Goal: Task Accomplishment & Management: Complete application form

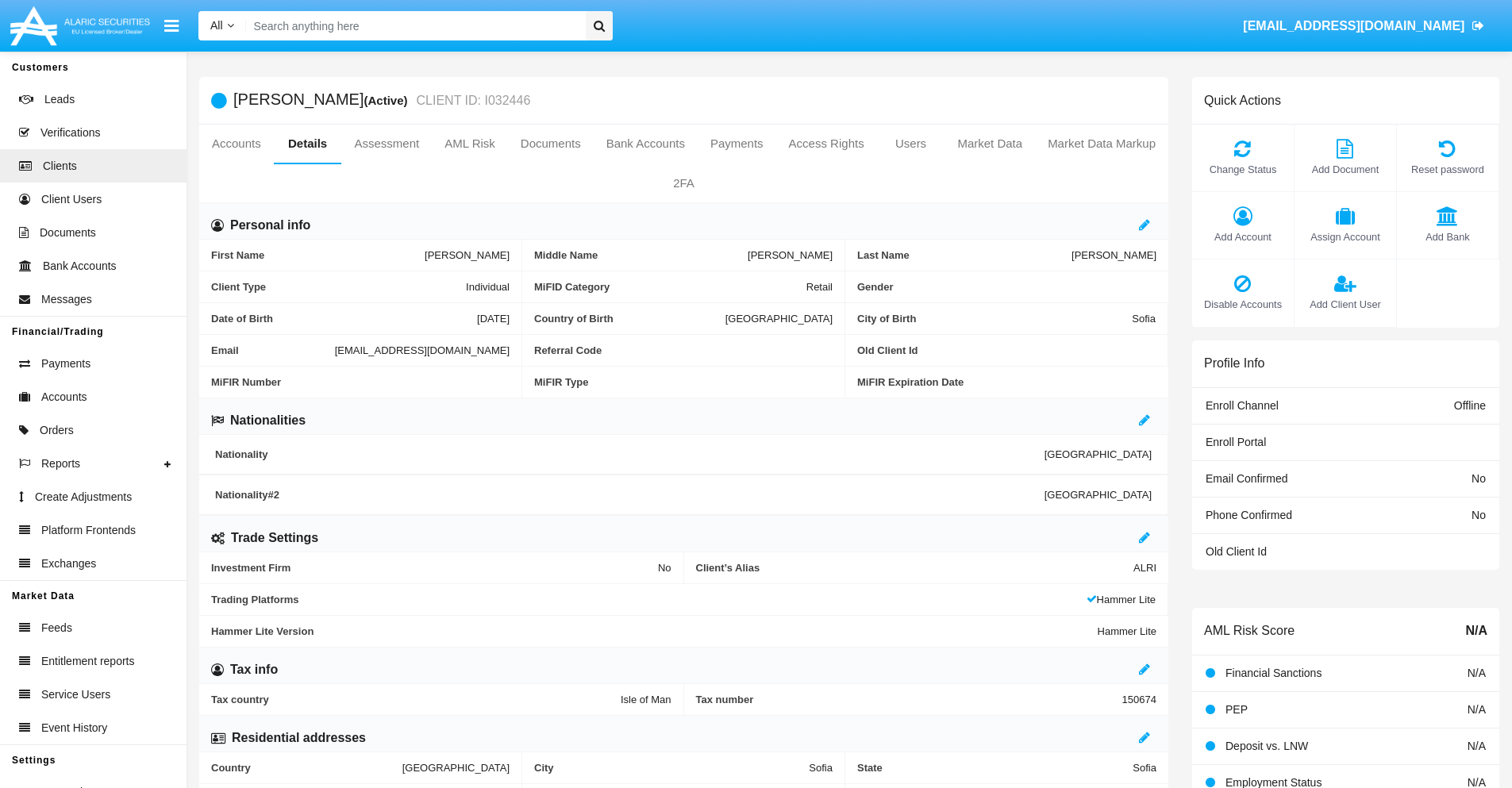
click at [1345, 304] on span "Add Client User" at bounding box center [1345, 305] width 86 height 15
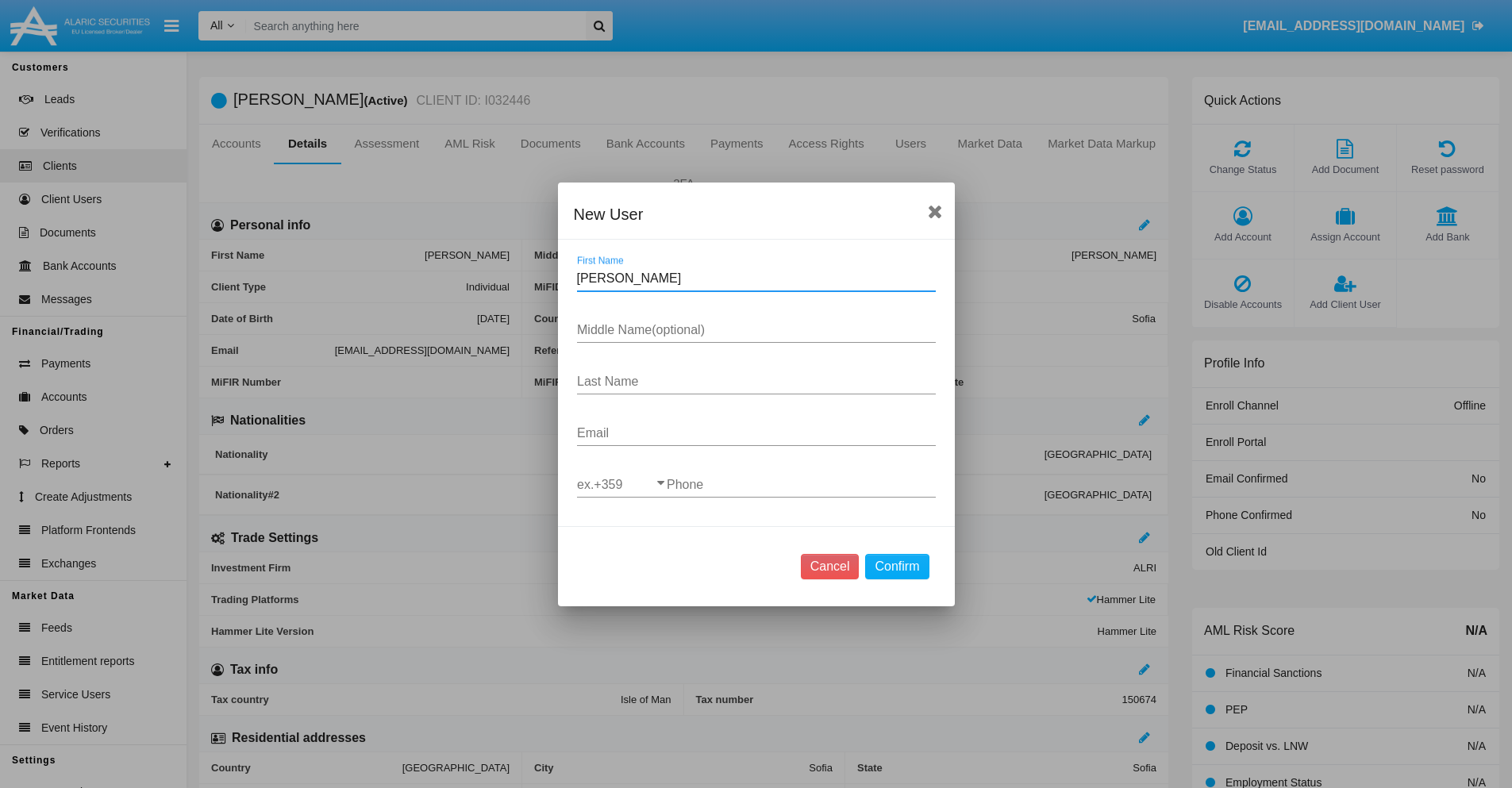
type input "Glinda"
type input "Holli"
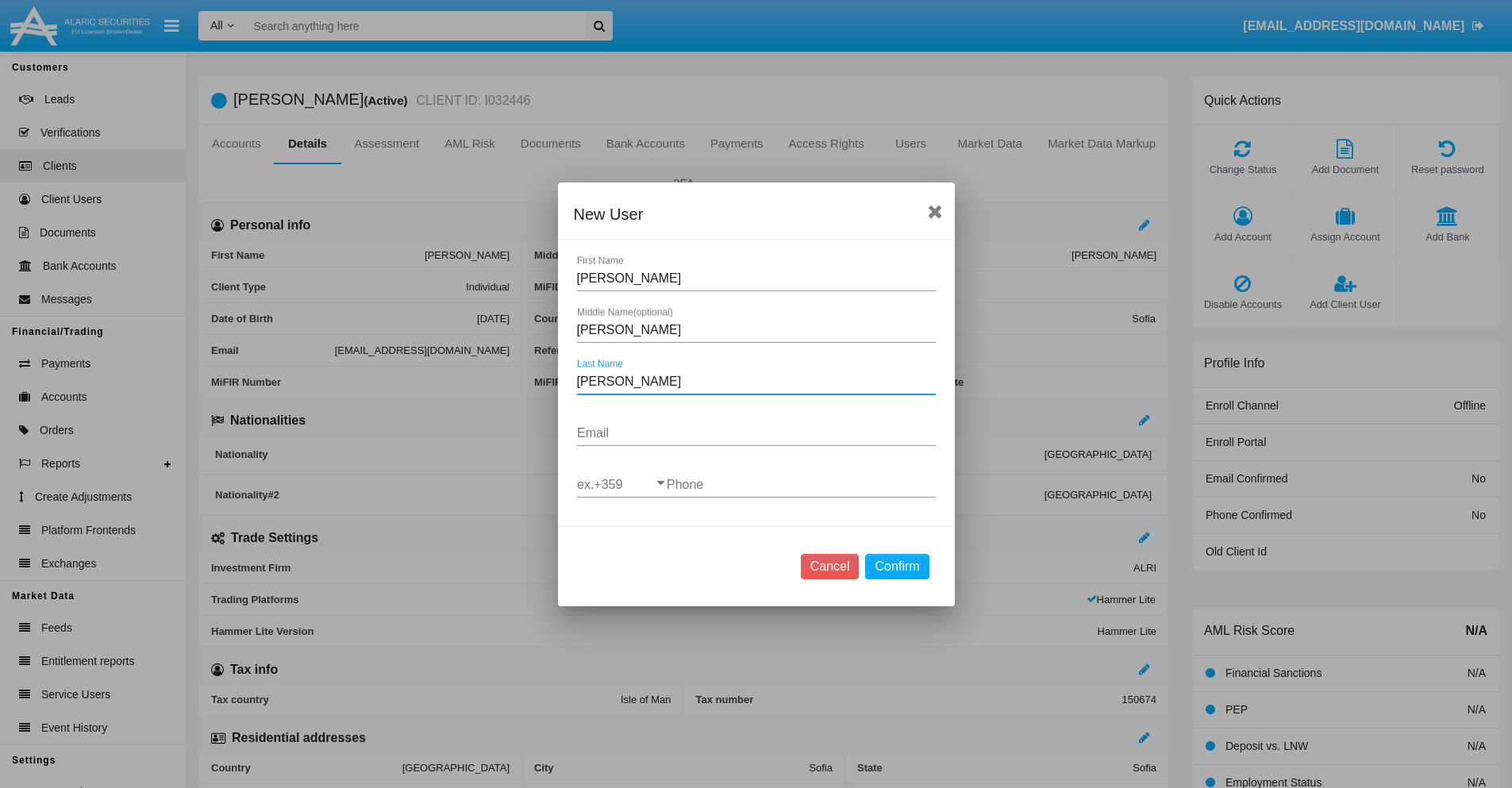
type input "Schamberger"
type input "[EMAIL_ADDRESS][DOMAIN_NAME]"
click at [621, 484] on input "ex.+359" at bounding box center [621, 485] width 89 height 15
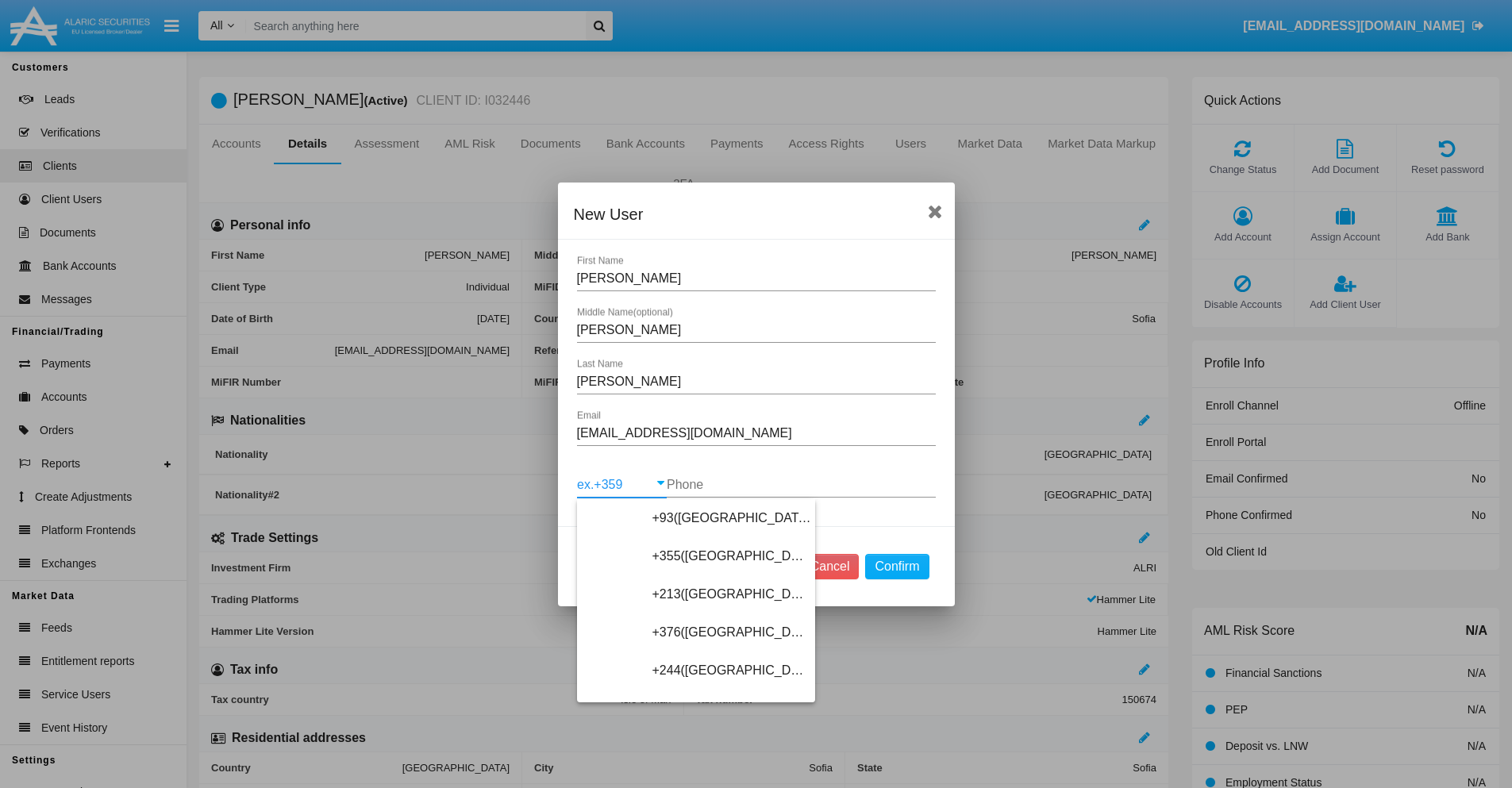
scroll to position [8448, 0]
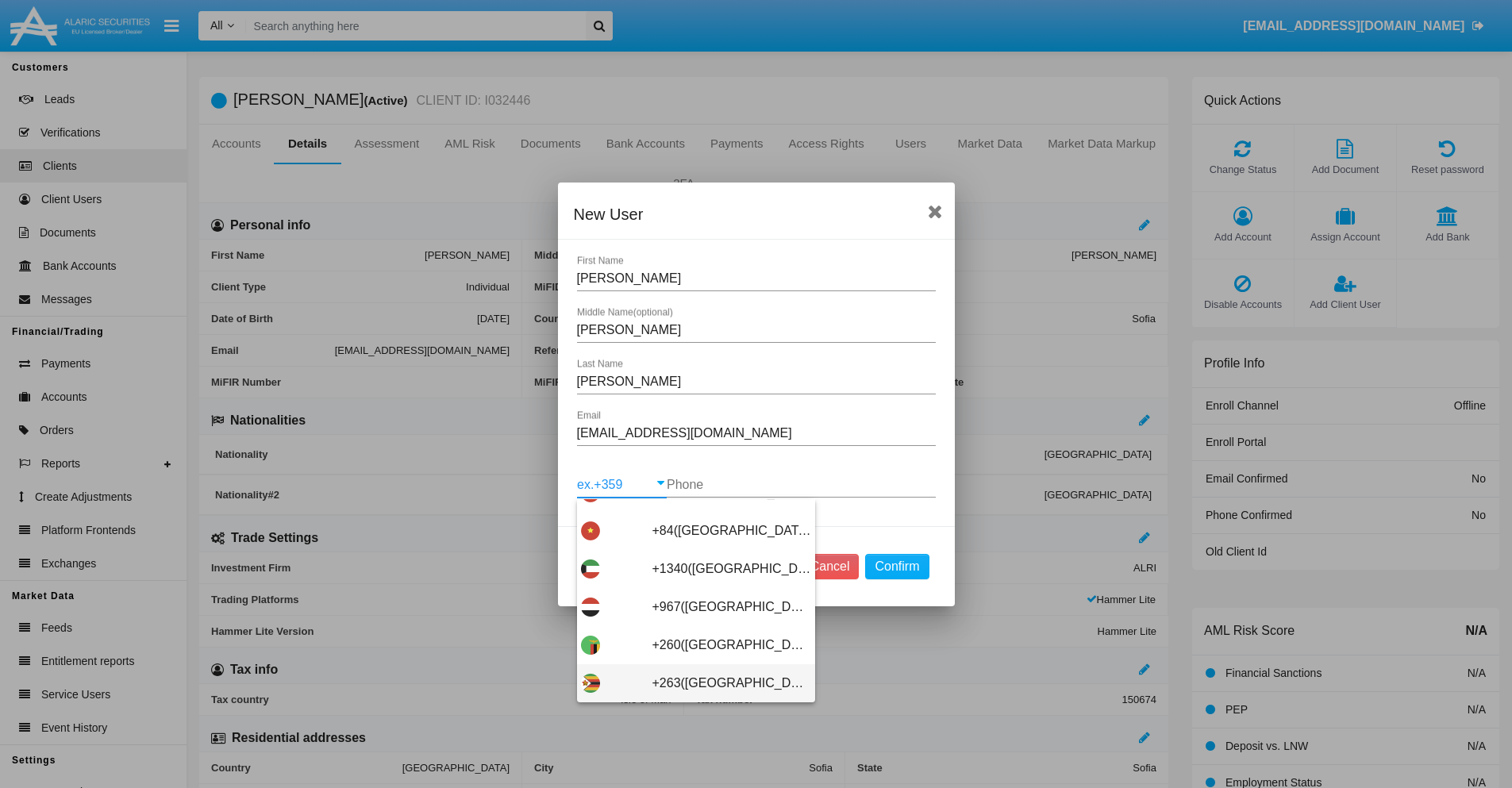
click at [690, 683] on span "+263(Zimbabwe)" at bounding box center [732, 683] width 159 height 38
type input "+263(Zimbabwe)"
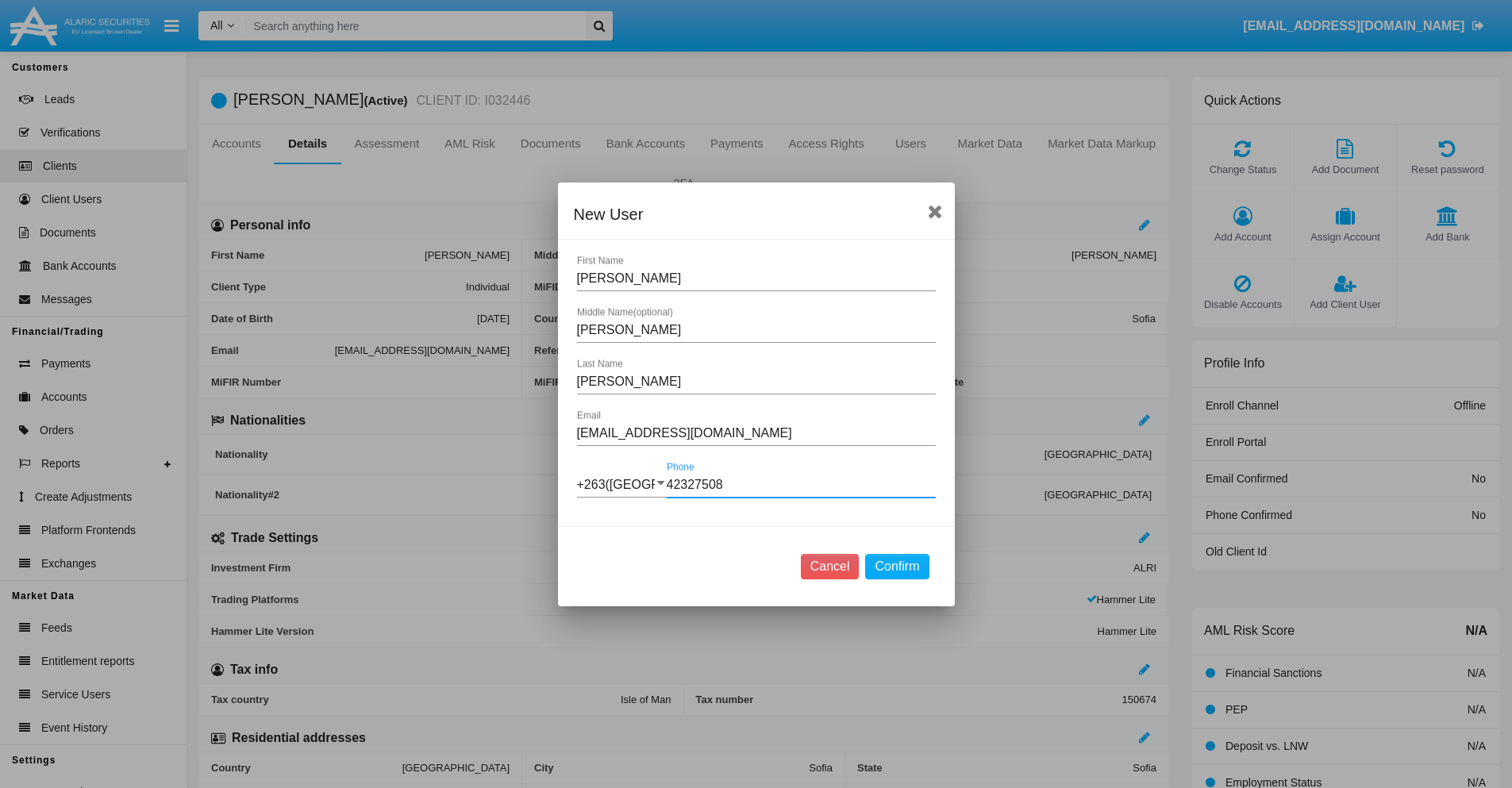
type input "423275089"
click at [897, 566] on button "Confirm" at bounding box center [896, 567] width 63 height 26
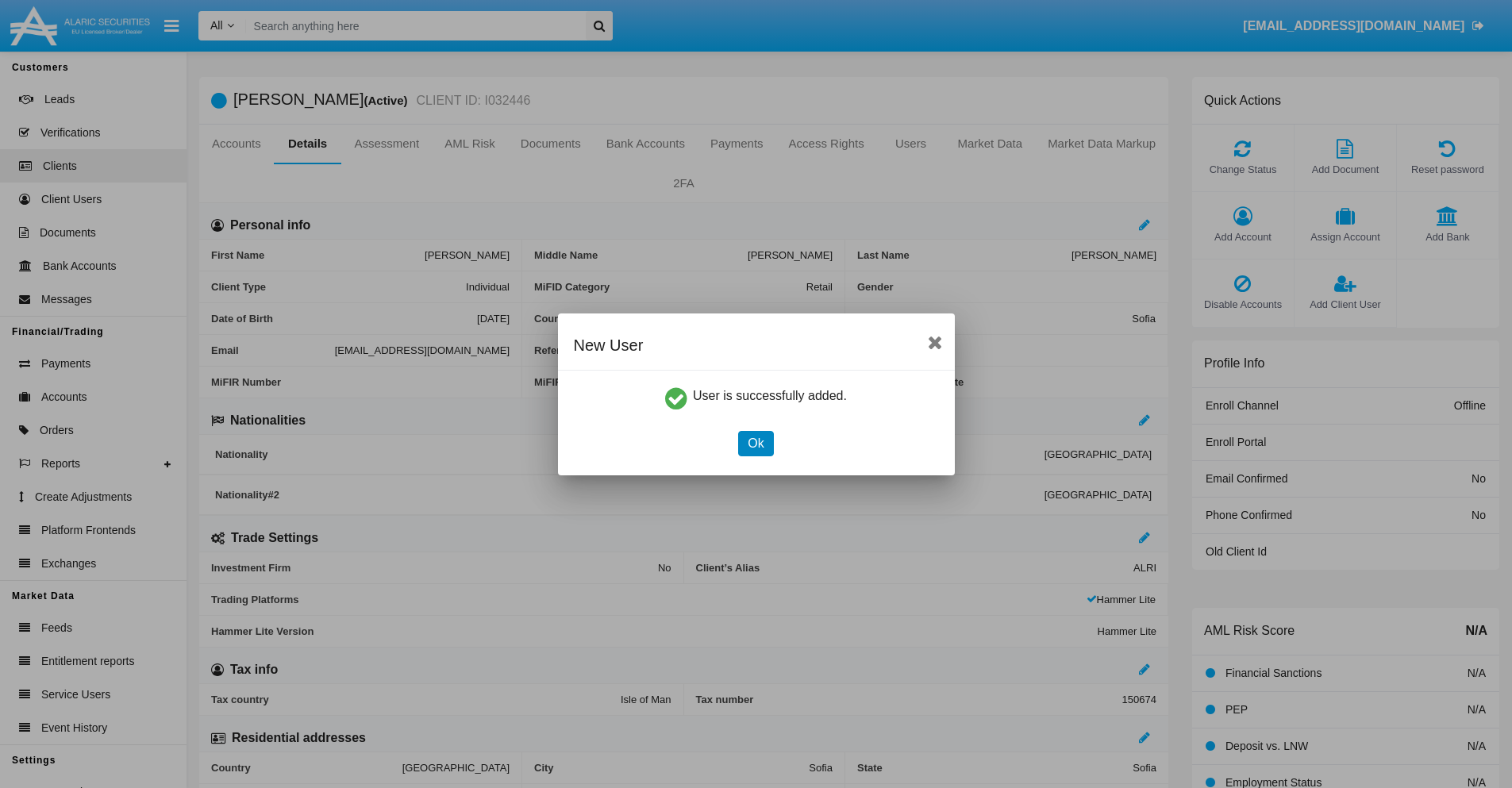
click at [756, 443] on button "Ok" at bounding box center [756, 444] width 35 height 26
